Goal: Transaction & Acquisition: Subscribe to service/newsletter

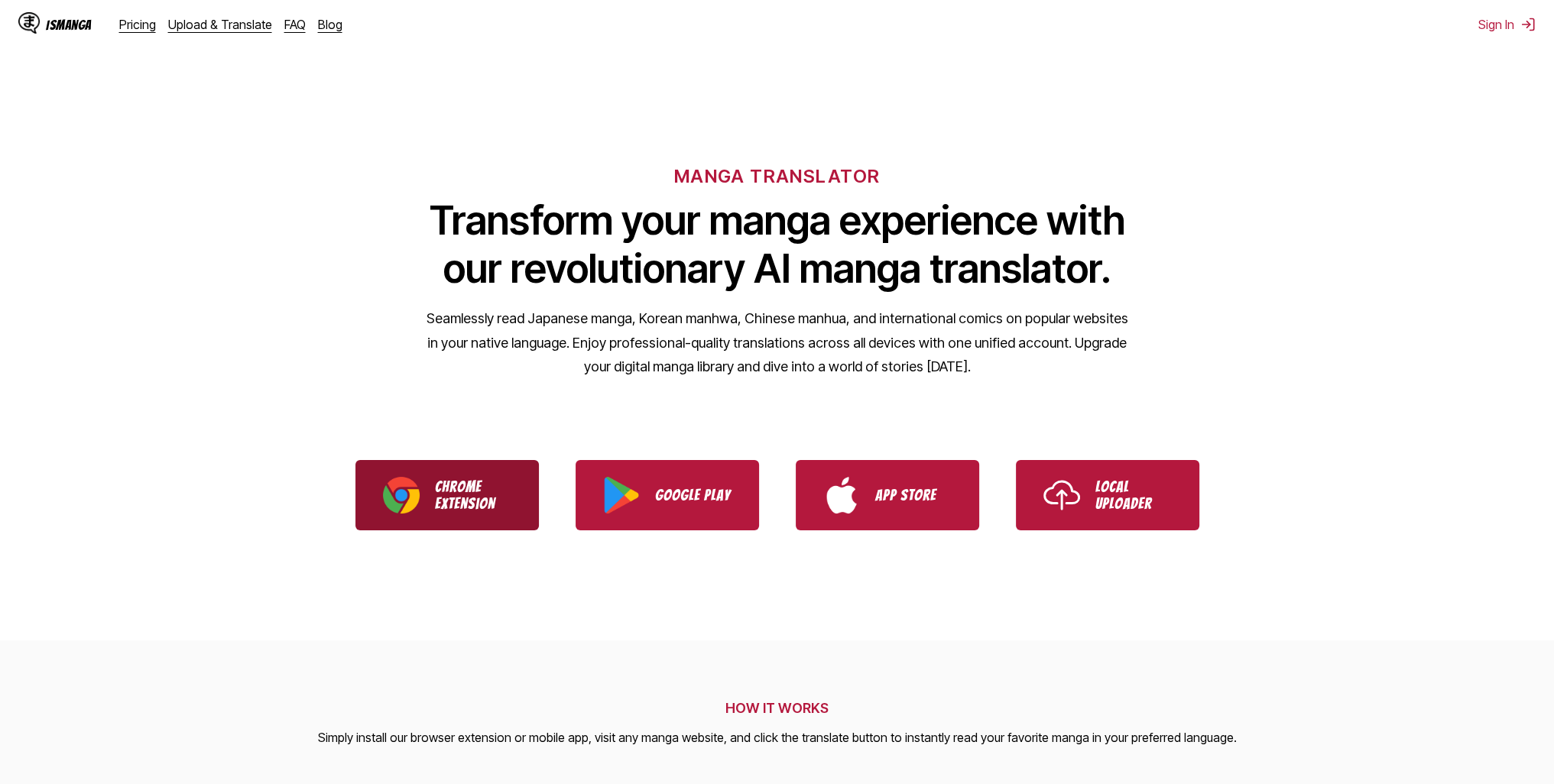
click at [501, 484] on p "Chrome Extension" at bounding box center [473, 495] width 77 height 33
click at [136, 26] on link "Pricing" at bounding box center [137, 24] width 37 height 15
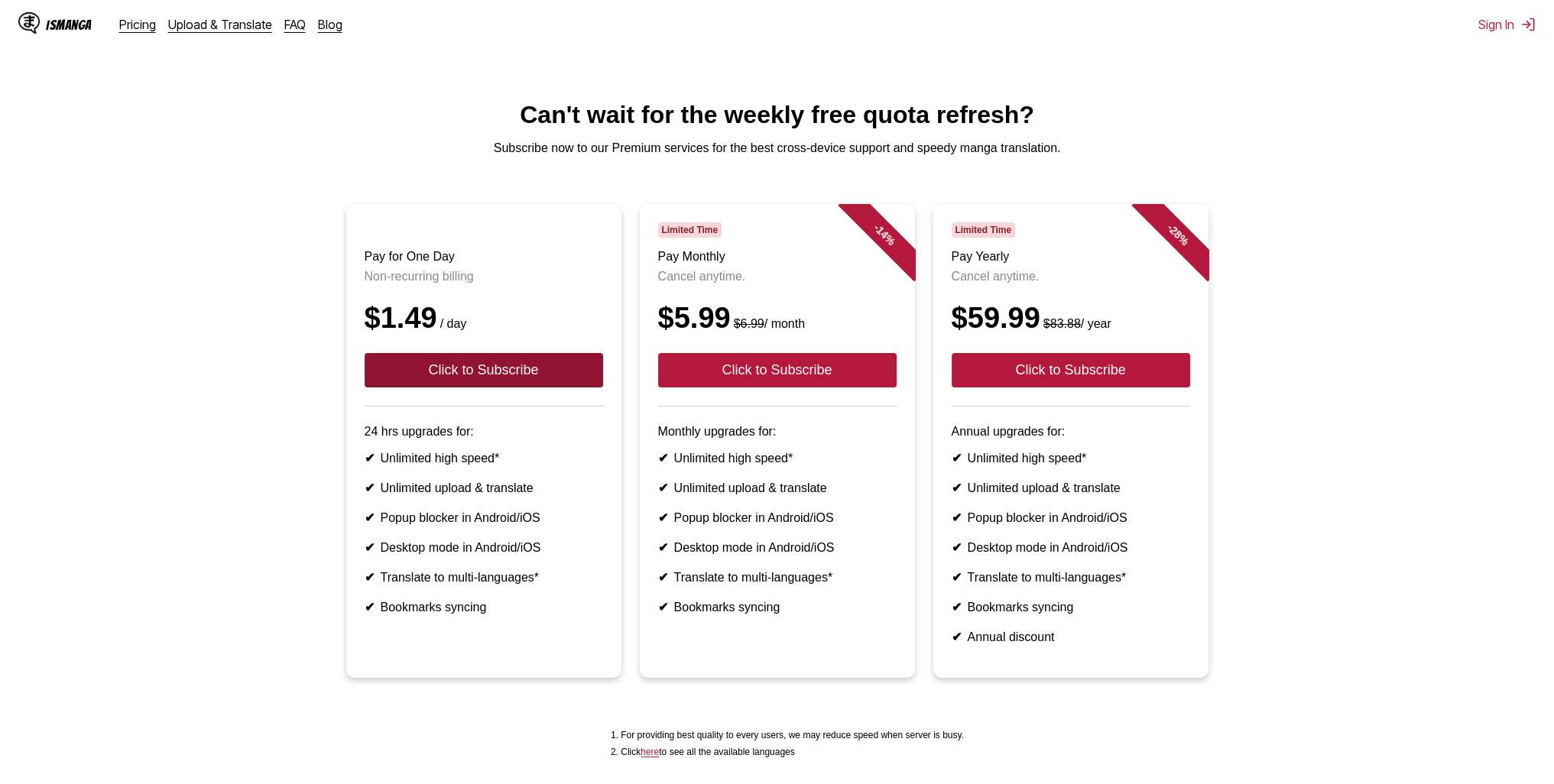
click at [442, 388] on button "Click to Subscribe" at bounding box center [484, 370] width 239 height 34
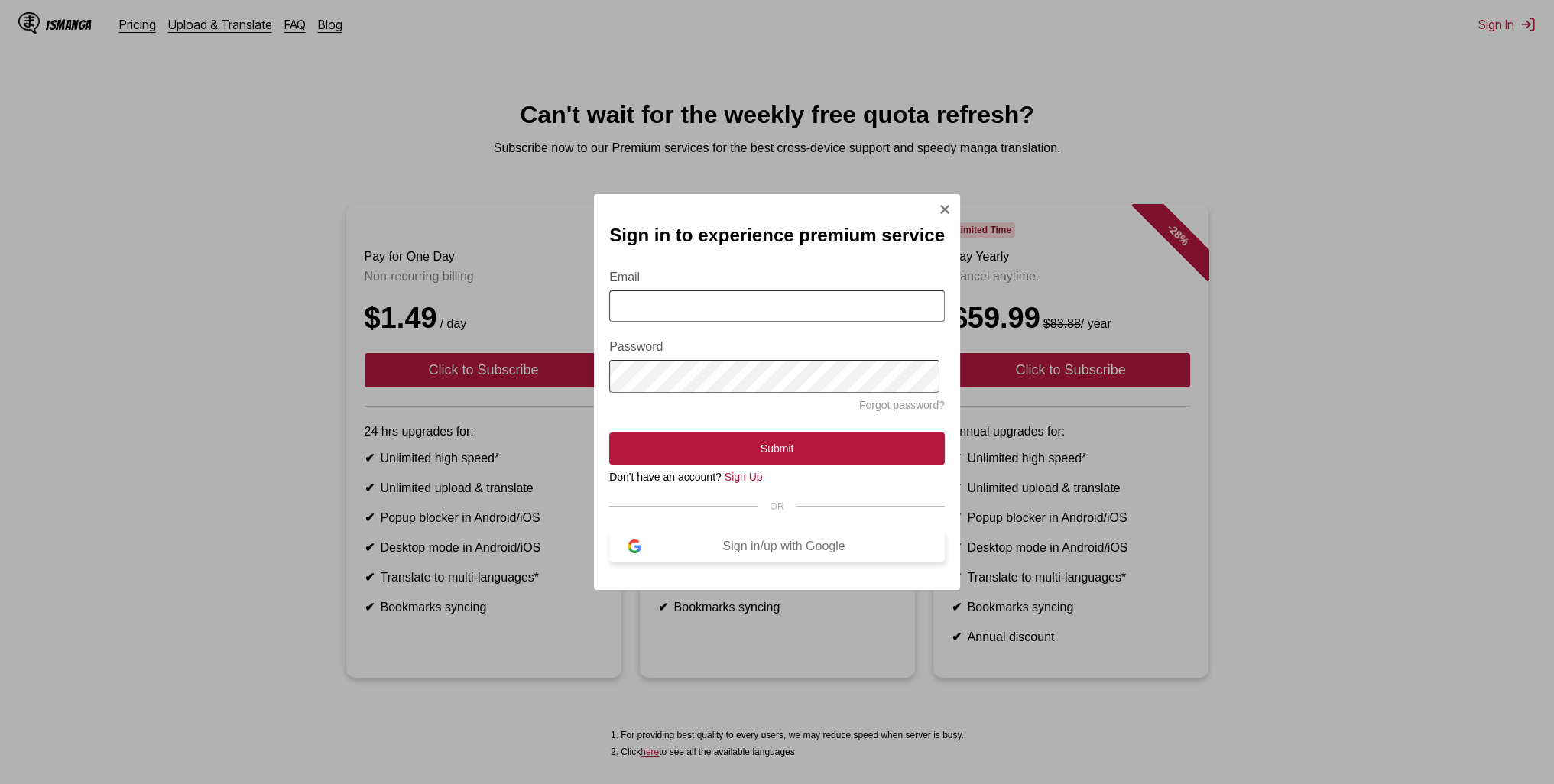
click at [758, 563] on button "Sign in/up with Google" at bounding box center [777, 546] width 336 height 32
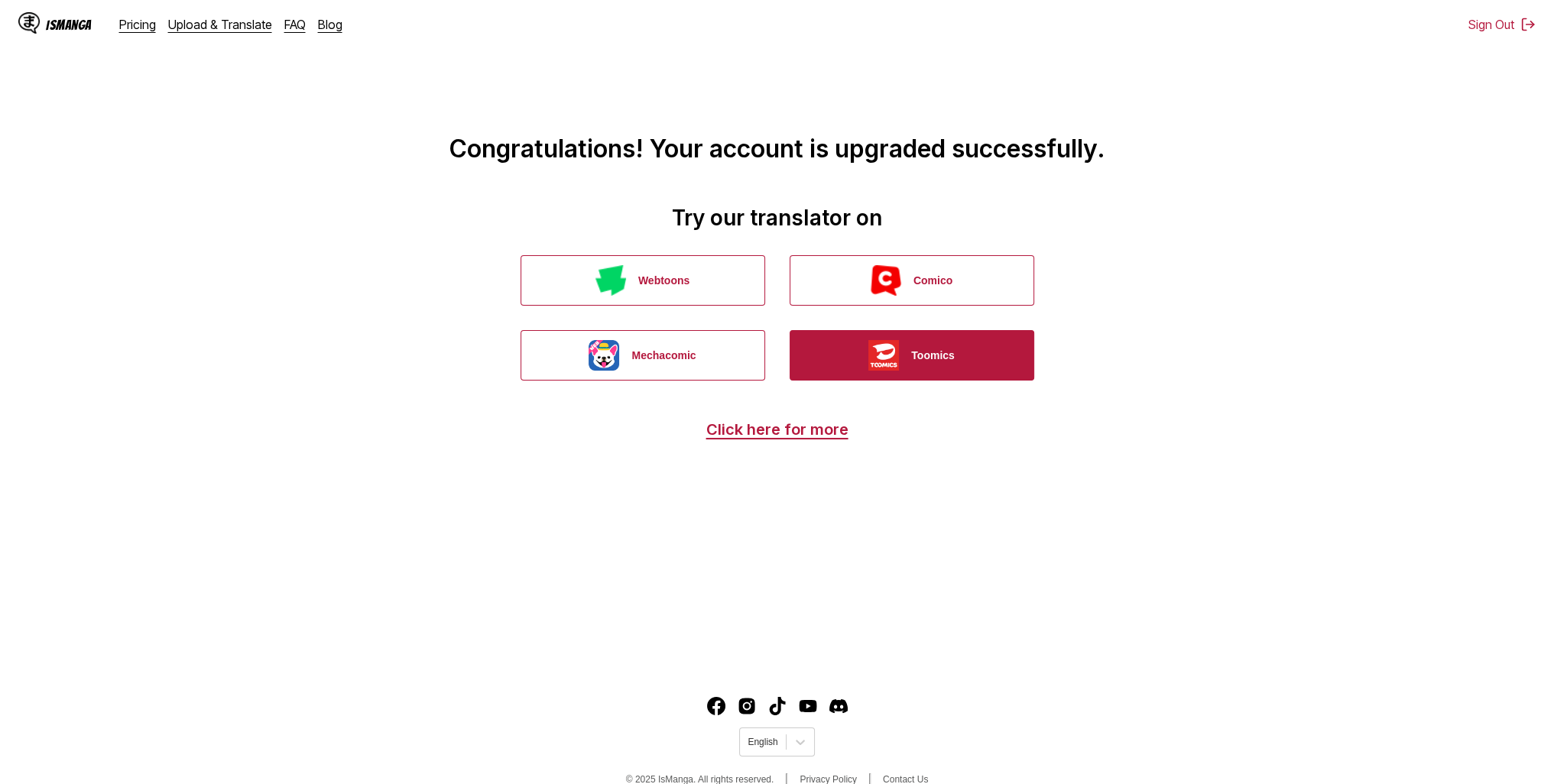
click at [914, 355] on button "Toomics" at bounding box center [913, 355] width 245 height 50
